Goal: Information Seeking & Learning: Find specific fact

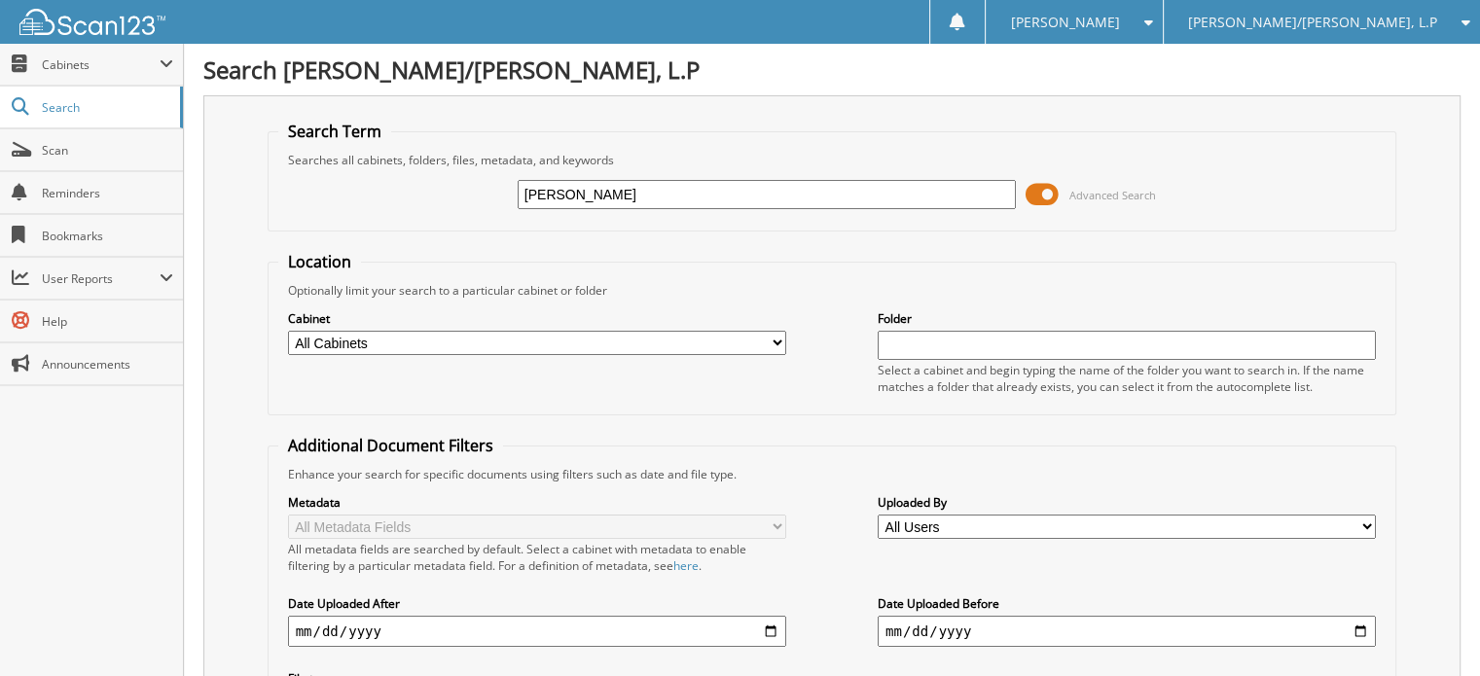
type input "bryan santago"
click at [589, 192] on input "[PERSON_NAME]" at bounding box center [767, 194] width 498 height 29
type input "[PERSON_NAME]"
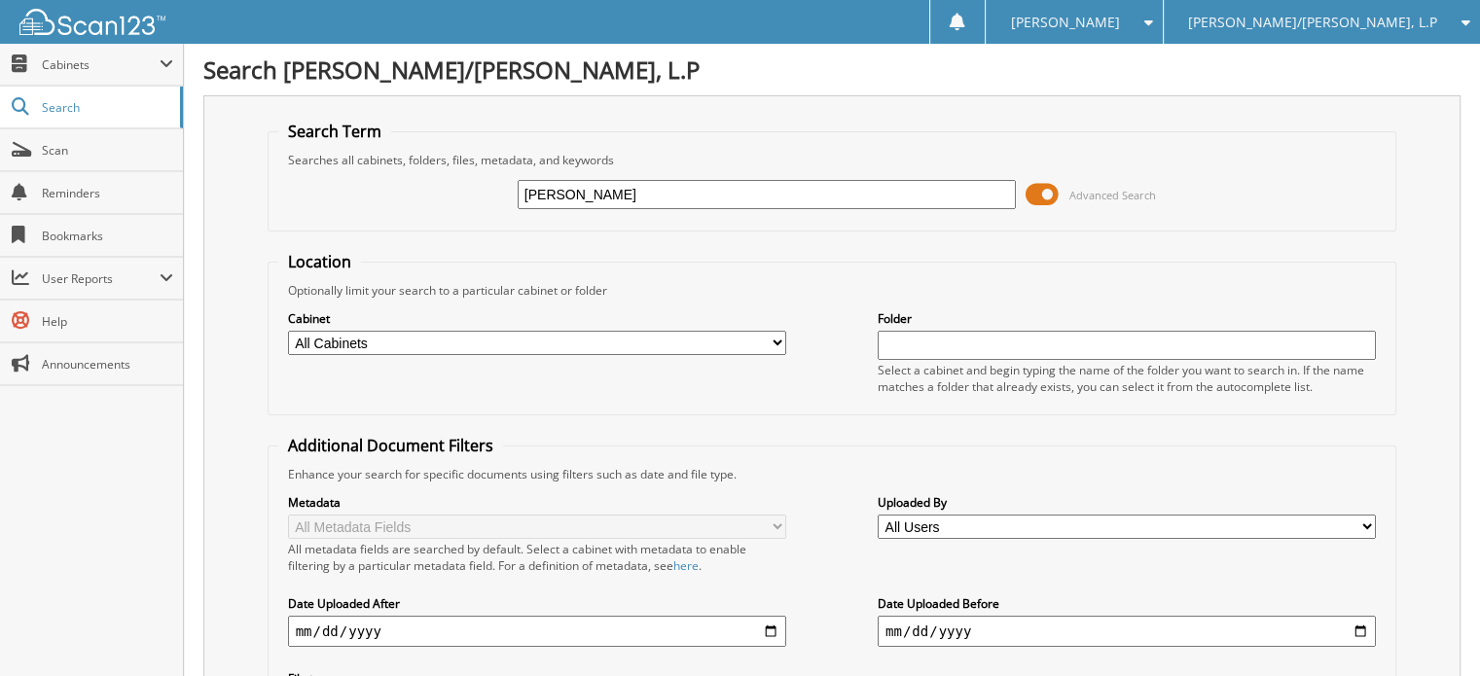
click at [545, 194] on input "[PERSON_NAME]" at bounding box center [767, 194] width 498 height 29
type input "[PERSON_NAME]"
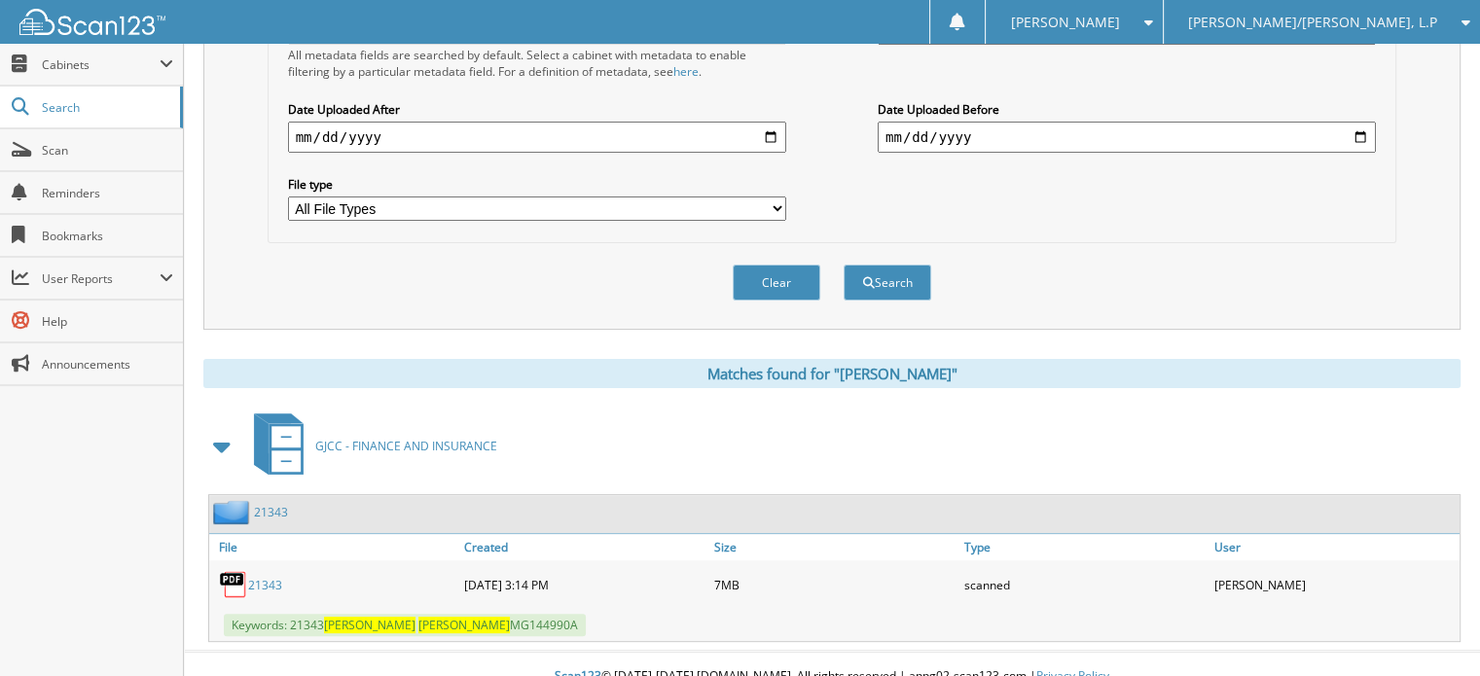
scroll to position [497, 0]
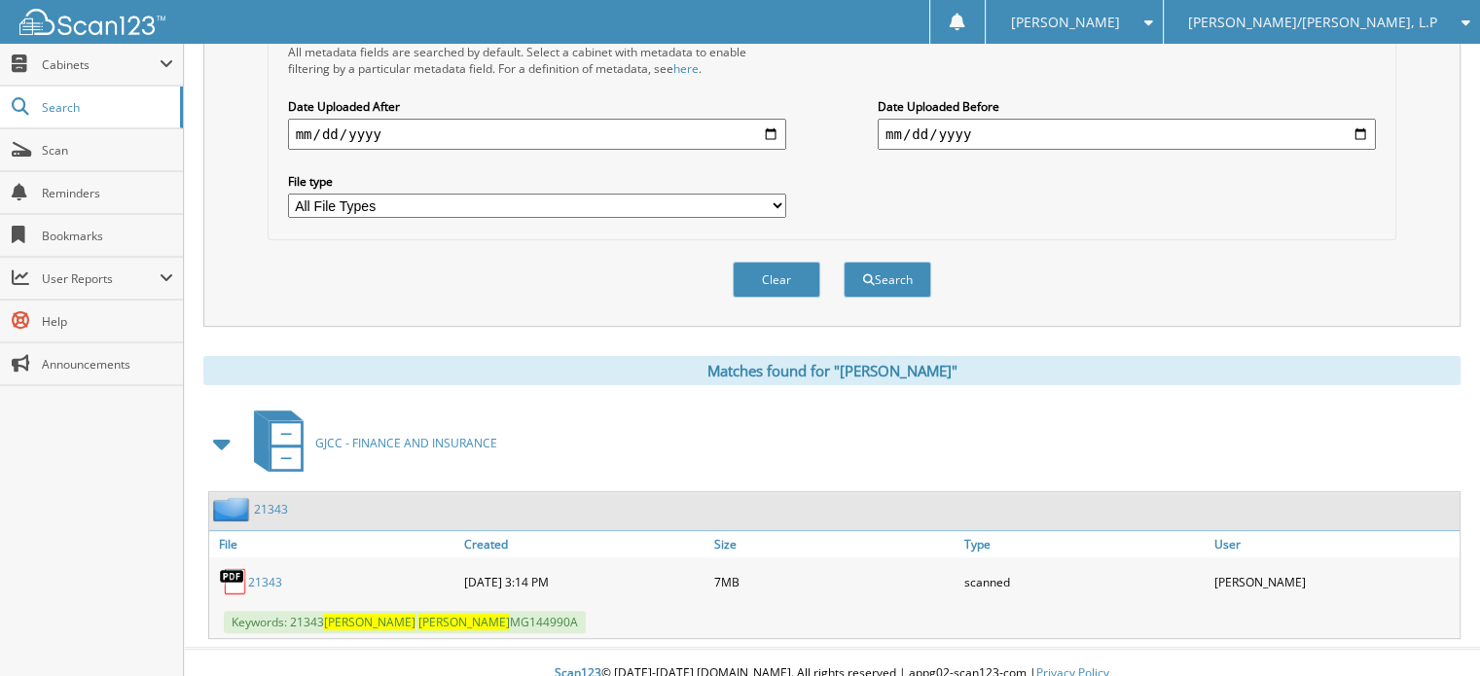
click at [275, 574] on link "21343" at bounding box center [265, 582] width 34 height 17
click at [253, 574] on link "21343" at bounding box center [265, 582] width 34 height 17
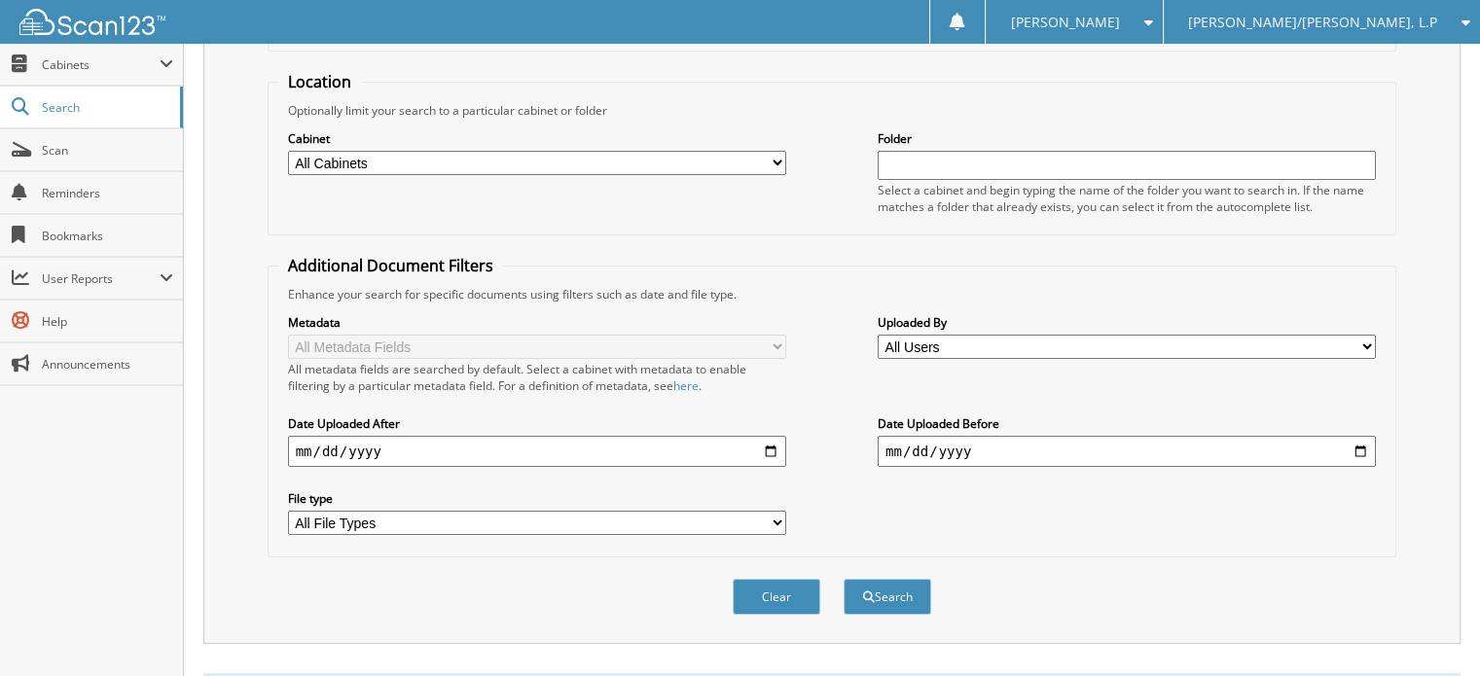
scroll to position [0, 0]
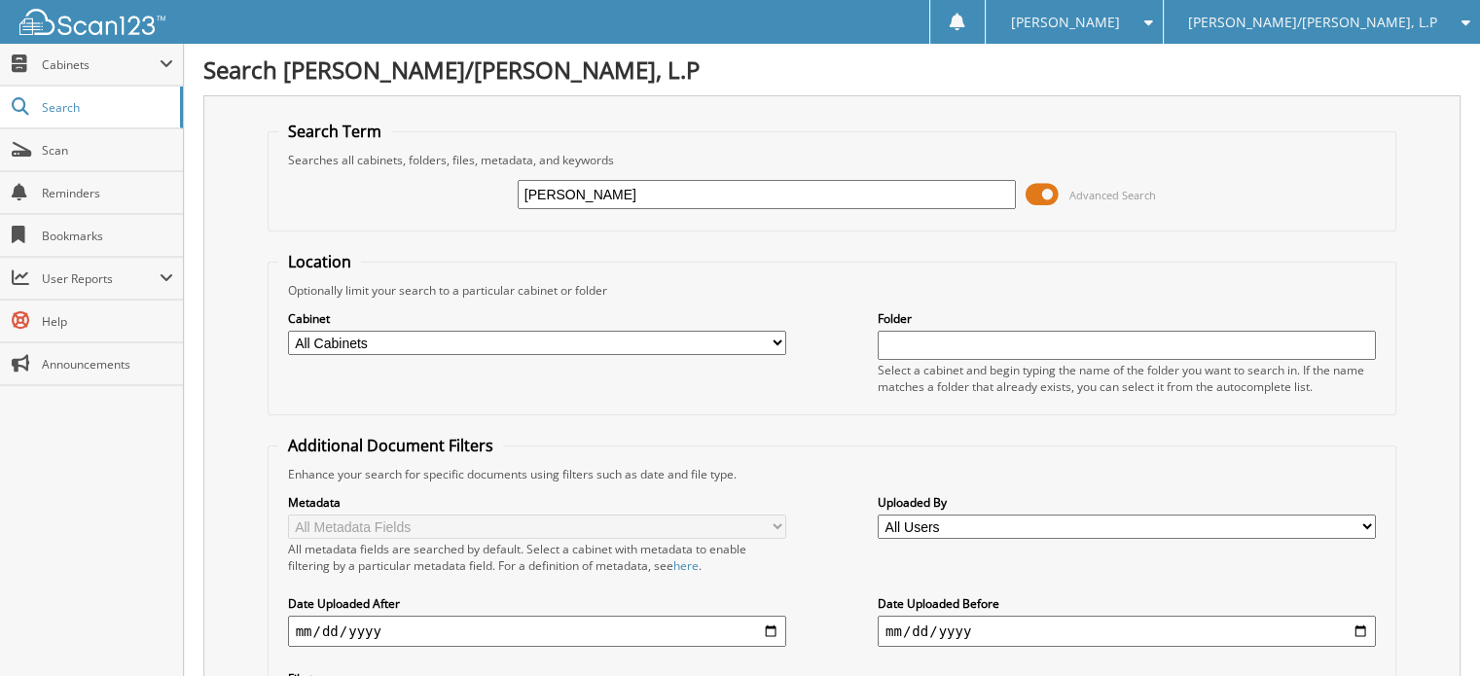
drag, startPoint x: 665, startPoint y: 193, endPoint x: 245, endPoint y: 233, distance: 422.2
click at [241, 229] on div "Search Term Searches all cabinets, folders, files, metadata, and keywords brian…" at bounding box center [831, 459] width 1257 height 729
type input "20981"
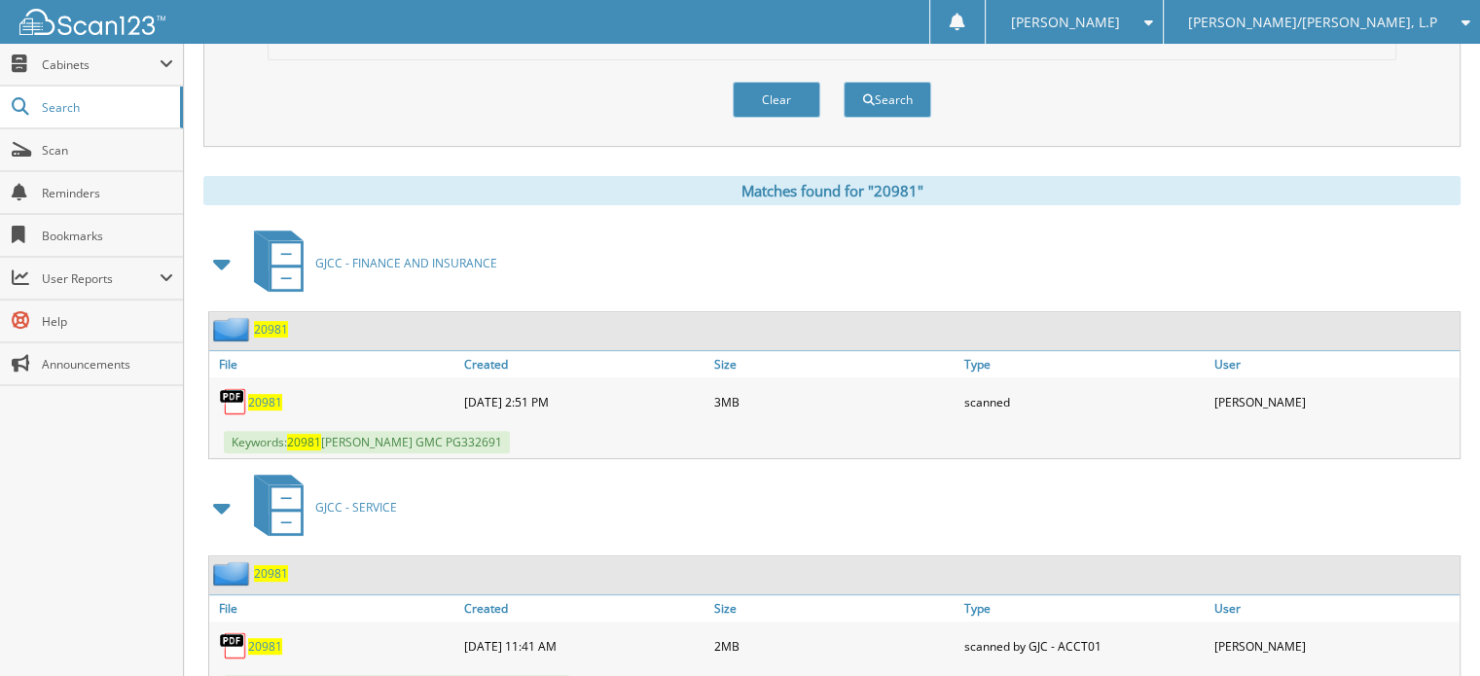
scroll to position [681, 0]
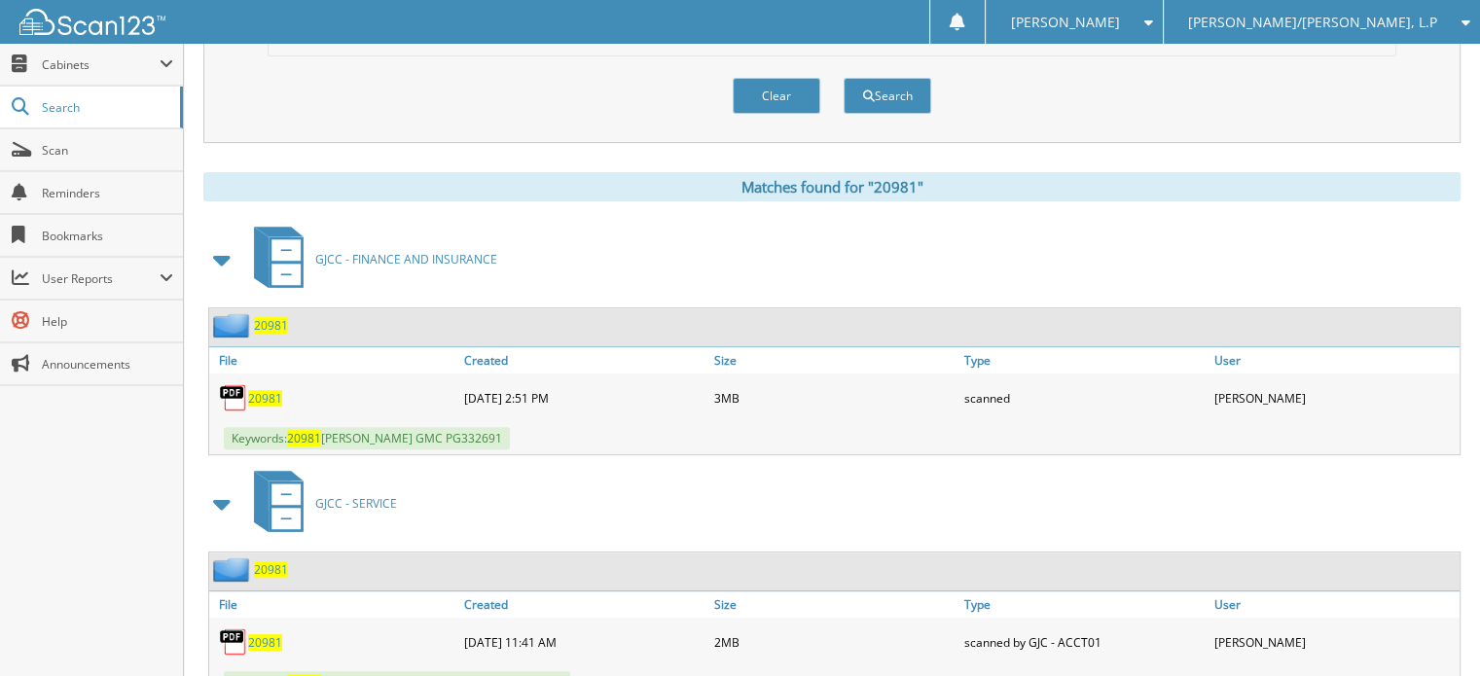
click at [258, 390] on span "20981" at bounding box center [265, 398] width 34 height 17
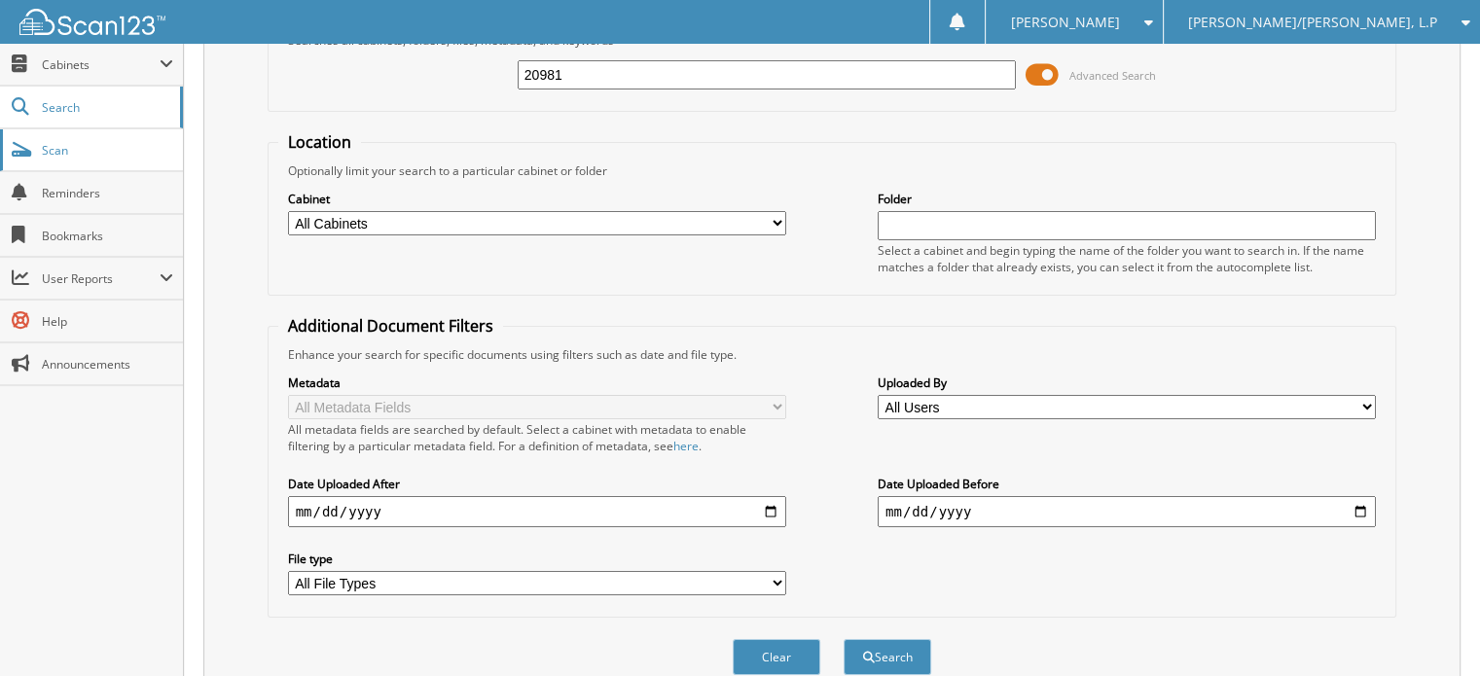
scroll to position [0, 0]
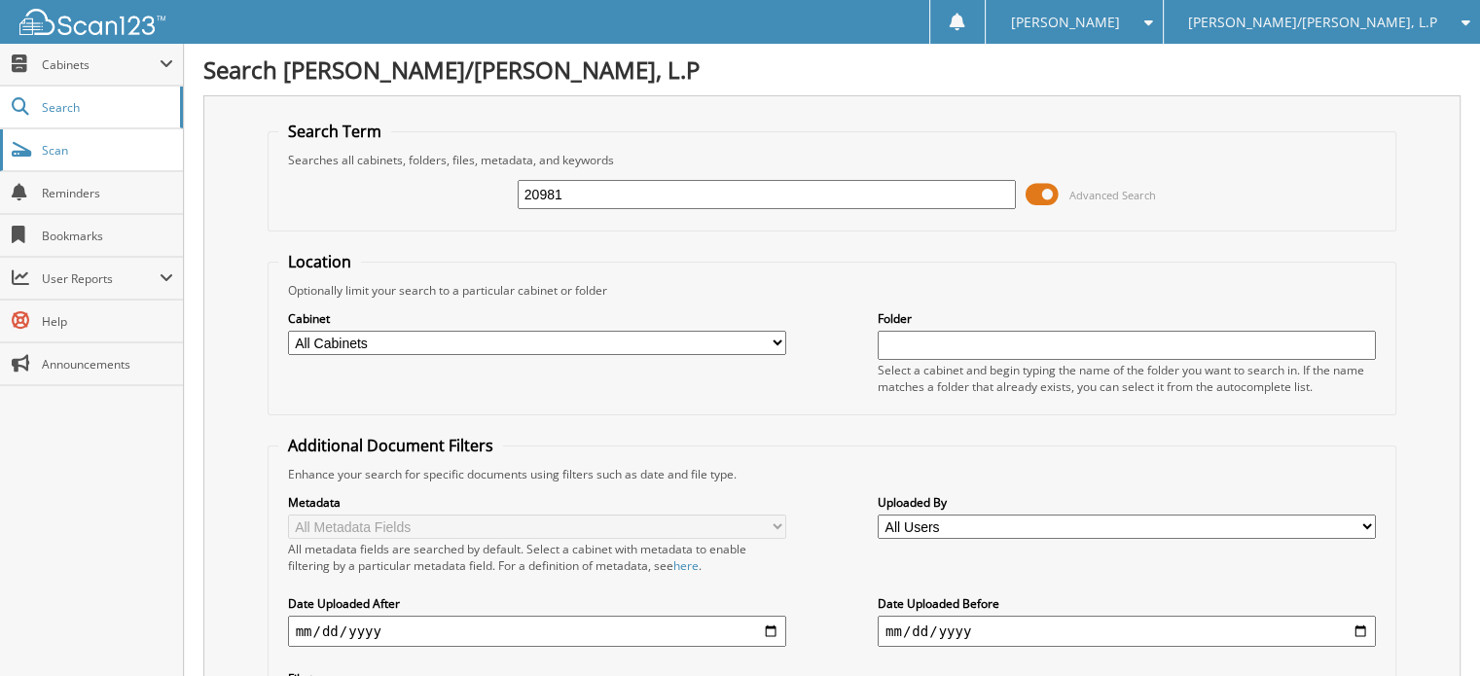
click at [83, 145] on span "Scan" at bounding box center [107, 150] width 131 height 17
